Goal: Find specific page/section: Find specific page/section

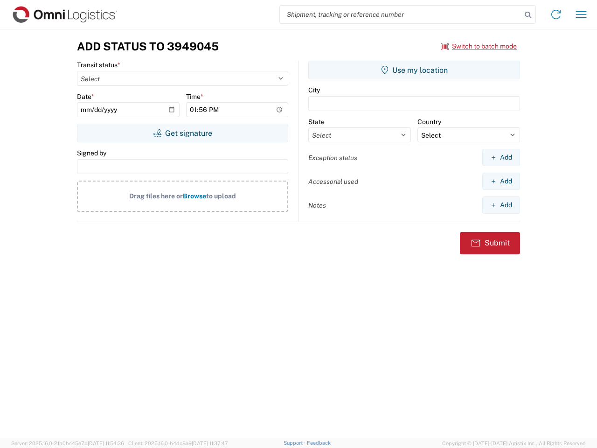
click at [401, 14] on input "search" at bounding box center [401, 15] width 242 height 18
click at [528, 15] on icon at bounding box center [528, 14] width 13 height 13
click at [556, 14] on icon at bounding box center [556, 14] width 15 height 15
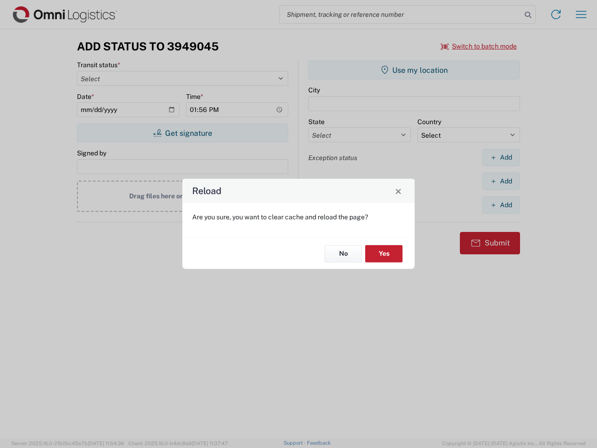
click at [479, 46] on div "Reload Are you sure, you want to clear cache and reload the page? No Yes" at bounding box center [298, 224] width 597 height 448
click at [182, 133] on div "Reload Are you sure, you want to clear cache and reload the page? No Yes" at bounding box center [298, 224] width 597 height 448
click at [414, 70] on div "Reload Are you sure, you want to clear cache and reload the page? No Yes" at bounding box center [298, 224] width 597 height 448
click at [501, 157] on div "Reload Are you sure, you want to clear cache and reload the page? No Yes" at bounding box center [298, 224] width 597 height 448
click at [501, 181] on div "Reload Are you sure, you want to clear cache and reload the page? No Yes" at bounding box center [298, 224] width 597 height 448
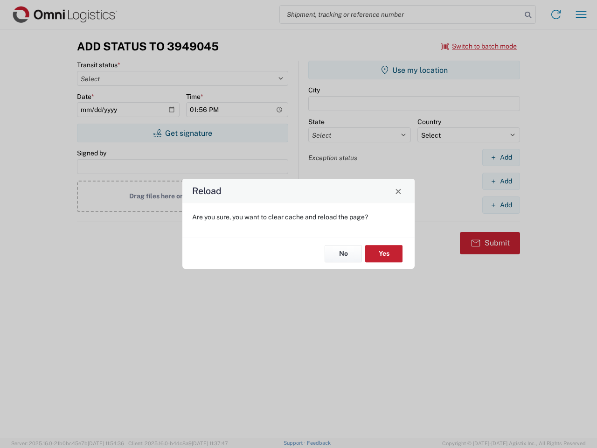
click at [501, 205] on div "Reload Are you sure, you want to clear cache and reload the page? No Yes" at bounding box center [298, 224] width 597 height 448
